Goal: Information Seeking & Learning: Learn about a topic

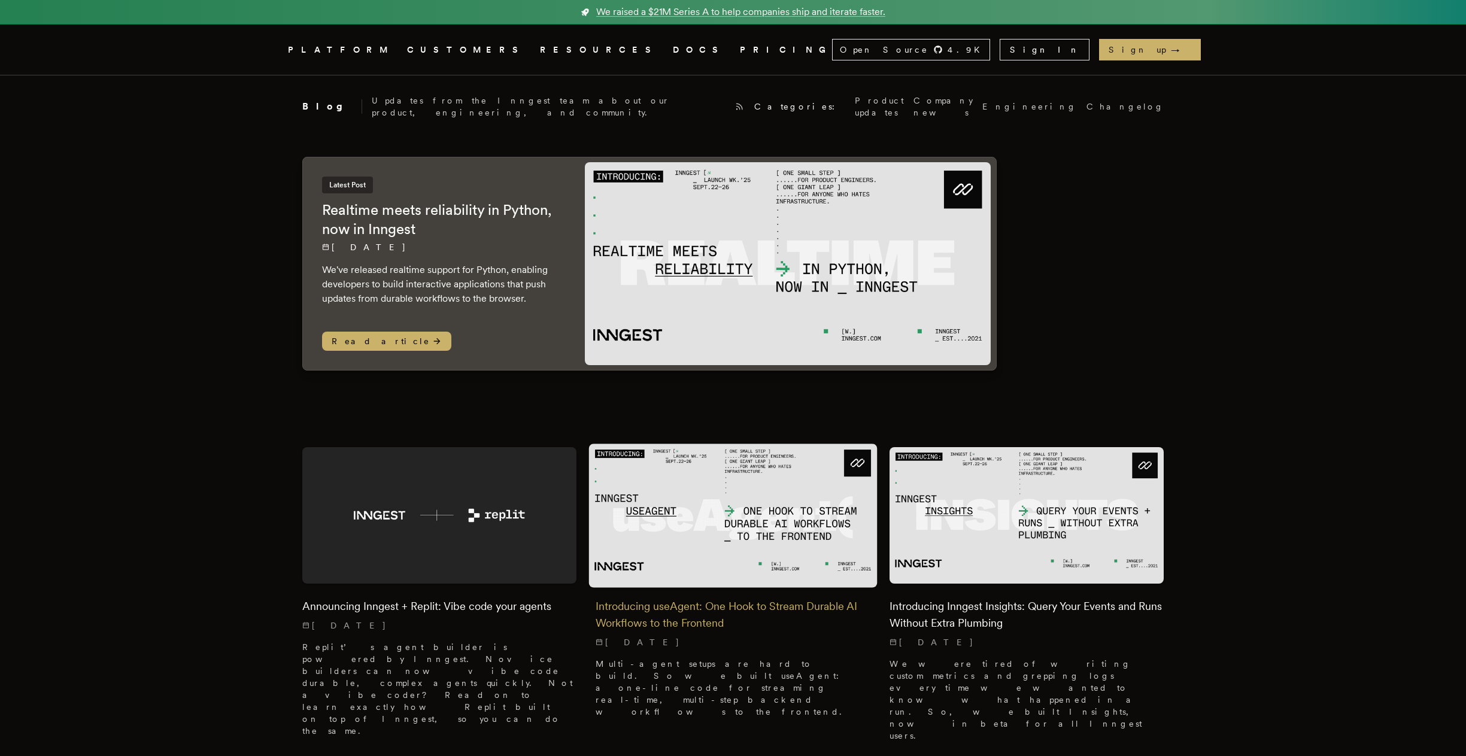
click at [722, 604] on h2 "Introducing useAgent: One Hook to Stream Durable AI Workflows to the Frontend" at bounding box center [733, 615] width 275 height 34
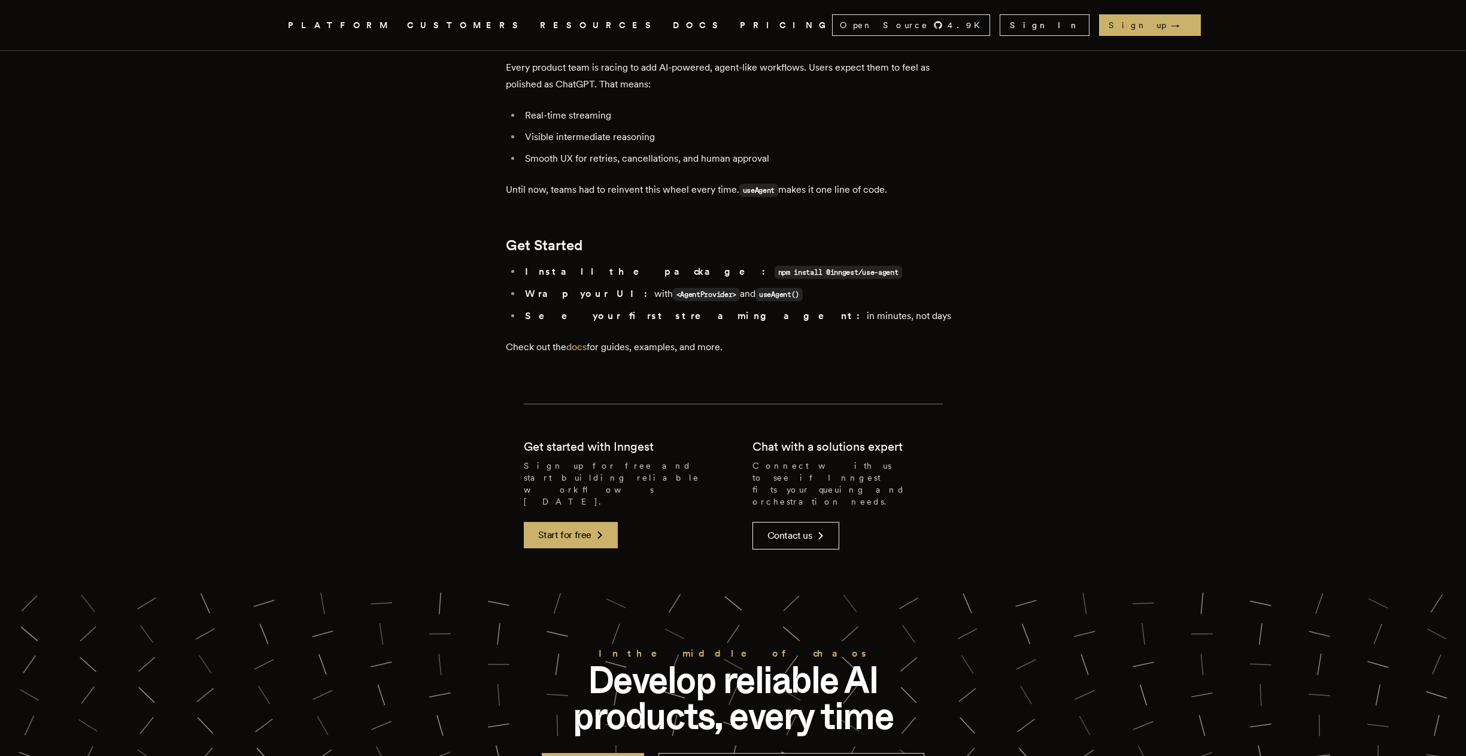
scroll to position [2214, 0]
click at [600, 338] on p "Check out the docs for guides, examples, and more." at bounding box center [733, 346] width 455 height 17
click at [587, 341] on link "docs" at bounding box center [576, 346] width 20 height 11
